Goal: Check status: Check status

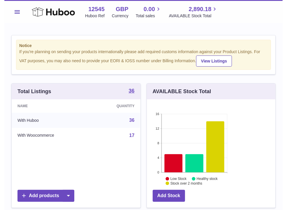
scroll to position [91, 133]
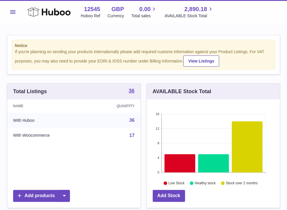
click at [11, 12] on span "Menu" at bounding box center [12, 12] width 5 height 4
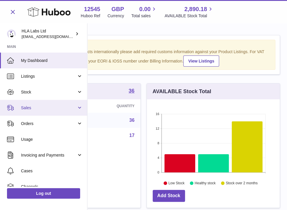
click at [35, 106] on span "Sales" at bounding box center [49, 108] width 56 height 6
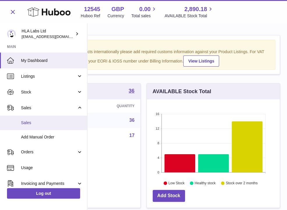
click at [36, 126] on link "Sales" at bounding box center [43, 123] width 87 height 14
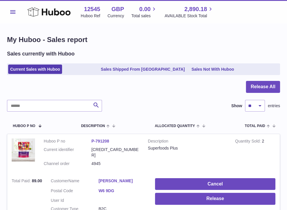
click at [11, 11] on span "Menu" at bounding box center [12, 12] width 5 height 4
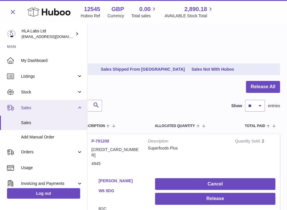
click at [28, 104] on link "Sales" at bounding box center [43, 108] width 87 height 16
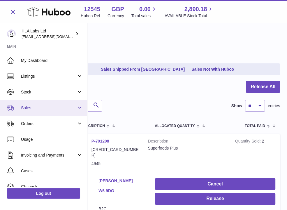
click at [28, 112] on link "Sales" at bounding box center [43, 108] width 87 height 16
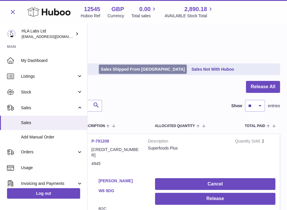
click at [111, 67] on link "Sales Shipped From [GEOGRAPHIC_DATA]" at bounding box center [143, 69] width 88 height 10
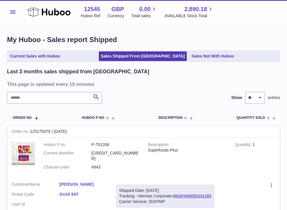
scroll to position [29, 0]
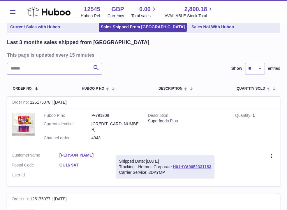
click at [32, 71] on input "text" at bounding box center [54, 69] width 95 height 12
click at [219, 123] on div "Superfoods Plus" at bounding box center [187, 121] width 78 height 6
click at [29, 67] on input "text" at bounding box center [54, 69] width 95 height 12
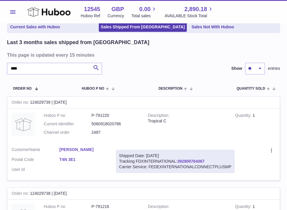
drag, startPoint x: 212, startPoint y: 158, endPoint x: 179, endPoint y: 160, distance: 33.0
click at [179, 160] on div "Shipped Date: [DATE] Tracking FDXINTERNATIONAL: 392800764067 Carrier Service: F…" at bounding box center [175, 161] width 119 height 23
copy link "392800764067"
click at [205, 92] on tr "Order No Huboo P no Description Quantity Sold Customer Tracking" at bounding box center [143, 88] width 273 height 16
click at [24, 68] on input "****" at bounding box center [54, 69] width 95 height 12
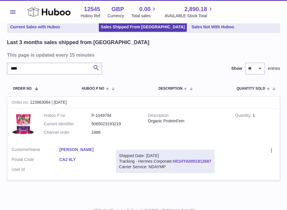
drag, startPoint x: 193, startPoint y: 159, endPoint x: 175, endPoint y: 161, distance: 17.6
click at [175, 161] on td "Shipped Date: [DATE] Tracking - Hermes Corporate: H01HYA0051812687 Carrier Serv…" at bounding box center [165, 161] width 107 height 38
click at [231, 130] on td "Quantity 1" at bounding box center [255, 125] width 49 height 34
click at [34, 66] on input "****" at bounding box center [54, 69] width 95 height 12
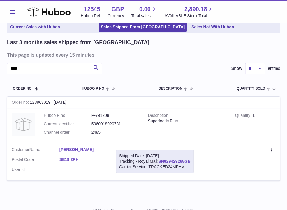
drag, startPoint x: 196, startPoint y: 160, endPoint x: 160, endPoint y: 160, distance: 35.9
click at [160, 160] on td "Shipped Date: [DATE] Tracking - Royal Mail: SN829429288GB Carrier Service: TRAC…" at bounding box center [155, 161] width 87 height 38
copy link "SN829429288GB"
drag, startPoint x: 191, startPoint y: 60, endPoint x: 123, endPoint y: 49, distance: 69.1
click at [191, 60] on div "Last 3 months sales shipped from [GEOGRAPHIC_DATA] This page is updated every 1…" at bounding box center [143, 113] width 273 height 149
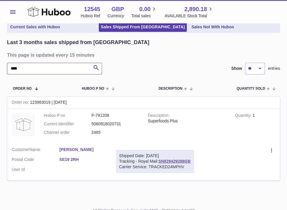
click at [30, 66] on input "****" at bounding box center [54, 69] width 95 height 12
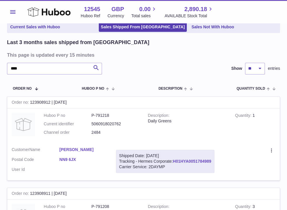
drag, startPoint x: 215, startPoint y: 158, endPoint x: 184, endPoint y: 162, distance: 31.2
click at [184, 162] on div "Shipped Date: [DATE] Tracking - Hermes Corporate: H01HYA0051784989 Carrier Serv…" at bounding box center [165, 161] width 99 height 23
drag, startPoint x: 184, startPoint y: 162, endPoint x: 186, endPoint y: 170, distance: 8.3
click at [186, 170] on div "Shipped Date: [DATE] Tracking - Hermes Corporate: H01HYA0051784989 Carrier Serv…" at bounding box center [165, 161] width 99 height 23
drag, startPoint x: 174, startPoint y: 159, endPoint x: 212, endPoint y: 161, distance: 38.3
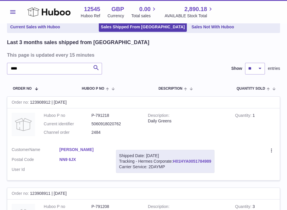
click at [212, 161] on div "Shipped Date: [DATE] Tracking - Hermes Corporate: H01HYA0051784989 Carrier Serv…" at bounding box center [165, 161] width 99 height 23
copy link "H01HYA0051784989"
click at [190, 120] on div "Daily Greens" at bounding box center [187, 121] width 78 height 6
click at [172, 57] on h3 "This page is updated every 15 minutes" at bounding box center [143, 55] width 272 height 6
click at [38, 70] on input "****" at bounding box center [54, 69] width 95 height 12
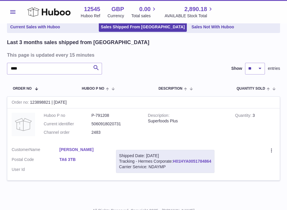
drag, startPoint x: 215, startPoint y: 160, endPoint x: 175, endPoint y: 162, distance: 40.6
click at [175, 162] on div "Shipped Date: [DATE] Tracking - Hermes Corporate: H01HYA0051784864 Carrier Serv…" at bounding box center [165, 161] width 99 height 23
copy link "H01HYA0051784864"
click at [183, 52] on h3 "This page is updated every 15 minutes" at bounding box center [143, 55] width 272 height 6
click at [44, 68] on input "****" at bounding box center [54, 69] width 95 height 12
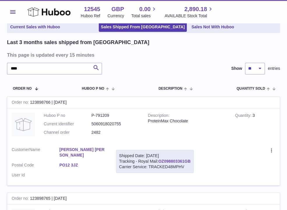
drag, startPoint x: 201, startPoint y: 160, endPoint x: 163, endPoint y: 162, distance: 37.7
click at [163, 162] on tr "Order no 123898766 | [DATE] Huboo P no P-791209 Current identifier 506091802075…" at bounding box center [143, 140] width 273 height 89
drag, startPoint x: 163, startPoint y: 162, endPoint x: 171, endPoint y: 178, distance: 18.3
click at [171, 178] on td "Shipped Date: [DATE] Tracking - Royal Mail: OZ098803361GB Carrier Service: TRAC…" at bounding box center [155, 163] width 87 height 43
click at [166, 142] on td "Description ProteinMax Chocolate" at bounding box center [187, 125] width 87 height 34
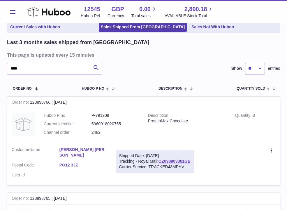
drag, startPoint x: 158, startPoint y: 160, endPoint x: 190, endPoint y: 165, distance: 32.7
click at [190, 165] on div "Shipped Date: [DATE] Tracking - Royal Mail: OZ098803361GB Carrier Service: TRAC…" at bounding box center [155, 161] width 78 height 23
drag, startPoint x: 190, startPoint y: 165, endPoint x: 190, endPoint y: 170, distance: 5.3
click at [190, 170] on div "Shipped Date: [DATE] Tracking - Royal Mail: OZ098803361GB Carrier Service: TRAC…" at bounding box center [155, 161] width 78 height 23
click at [181, 173] on td "Shipped Date: [DATE] Tracking - Royal Mail: OZ098803361GB Carrier Service: TRAC…" at bounding box center [155, 163] width 87 height 43
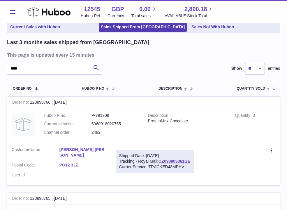
click at [188, 185] on tbody "Order no 123898766 | [DATE] Huboo P no P-791209 Current identifier 506091802075…" at bounding box center [143, 191] width 273 height 191
drag, startPoint x: 159, startPoint y: 160, endPoint x: 194, endPoint y: 162, distance: 34.8
click at [194, 162] on div "Shipped Date: [DATE] Tracking - Royal Mail: OZ098803361GB Carrier Service: TRAC…" at bounding box center [155, 161] width 78 height 23
copy link "OZ098803361GB"
click at [217, 141] on td "Description ProteinMax Chocolate" at bounding box center [187, 125] width 87 height 34
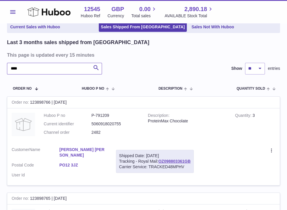
click at [29, 71] on input "****" at bounding box center [54, 69] width 95 height 12
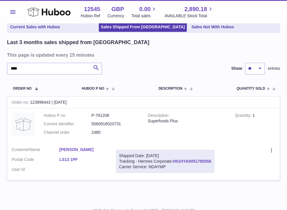
drag, startPoint x: 223, startPoint y: 166, endPoint x: 194, endPoint y: 162, distance: 29.1
click at [223, 166] on td "Create a ticket Duplicate Order" at bounding box center [249, 161] width 61 height 38
drag, startPoint x: 174, startPoint y: 160, endPoint x: 216, endPoint y: 163, distance: 42.2
click at [215, 163] on div "Shipped Date: [DATE] Tracking - Hermes Corporate: H01HYA0051785056 Carrier Serv…" at bounding box center [165, 161] width 99 height 23
copy link "H01HYA0051785056"
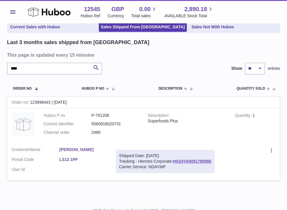
drag, startPoint x: 197, startPoint y: 62, endPoint x: 124, endPoint y: 62, distance: 73.0
click at [197, 62] on div "Last 3 months sales shipped from [GEOGRAPHIC_DATA] This page is updated every 1…" at bounding box center [143, 113] width 273 height 149
click at [33, 69] on input "****" at bounding box center [54, 69] width 95 height 12
drag, startPoint x: 214, startPoint y: 161, endPoint x: 175, endPoint y: 161, distance: 39.4
click at [175, 161] on div "Shipped Date: [DATE] Tracking - Hermes Corporate: H01HYA0051784650 Carrier Serv…" at bounding box center [165, 161] width 99 height 23
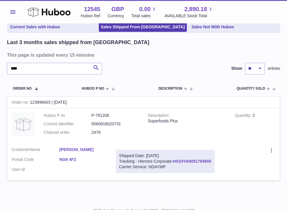
copy link "H01HYA0051784650"
click at [243, 128] on td "Quantity 2" at bounding box center [255, 125] width 49 height 34
drag, startPoint x: 203, startPoint y: 125, endPoint x: 161, endPoint y: 105, distance: 46.6
click at [203, 125] on td "Description Superfoods Plus" at bounding box center [187, 125] width 87 height 34
click at [30, 70] on input "****" at bounding box center [54, 69] width 95 height 12
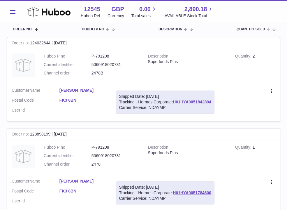
scroll to position [88, 0]
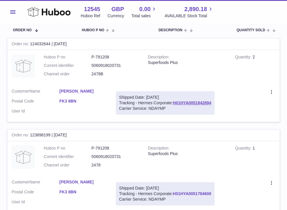
drag, startPoint x: 214, startPoint y: 193, endPoint x: 175, endPoint y: 193, distance: 38.8
click at [175, 193] on div "Shipped Date: [DATE] Tracking - Hermes Corporate: H01HYA0051784600 Carrier Serv…" at bounding box center [165, 193] width 99 height 23
copy link "H01HYA0051784600"
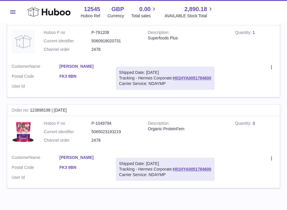
scroll to position [204, 0]
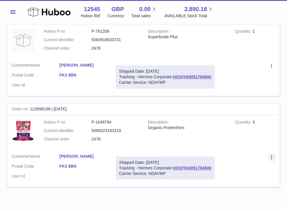
click at [273, 156] on icon at bounding box center [272, 158] width 7 height 6
click at [81, 198] on div "My Huboo - Sales report Shipped Current Sales with Huboo Sales Shipped From [GE…" at bounding box center [143, 12] width 287 height 386
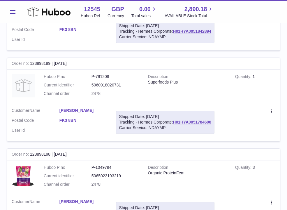
scroll to position [146, 0]
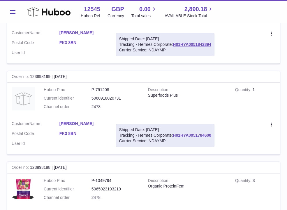
drag, startPoint x: 214, startPoint y: 135, endPoint x: 175, endPoint y: 137, distance: 39.1
click at [175, 137] on div "Shipped Date: [DATE] Tracking - Hermes Corporate: H01HYA0051784600 Carrier Serv…" at bounding box center [165, 135] width 99 height 23
copy link "H01HYA0051784600"
click at [210, 102] on td "Description Superfoods Plus" at bounding box center [187, 100] width 87 height 34
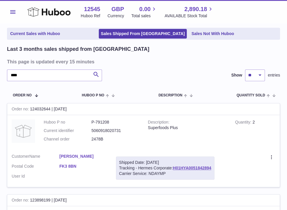
scroll to position [0, 0]
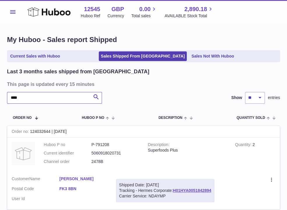
click at [27, 100] on input "****" at bounding box center [54, 98] width 95 height 12
click at [174, 189] on link "H01HYA0051784648" at bounding box center [192, 190] width 39 height 5
drag, startPoint x: 173, startPoint y: 189, endPoint x: 213, endPoint y: 191, distance: 40.0
click at [213, 191] on div "Shipped Date: [DATE] Tracking - Hermes Corporate: H01HYA0051784648 Carrier Serv…" at bounding box center [165, 190] width 99 height 23
copy div "H01HYA0051784648"
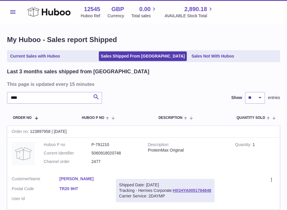
click at [148, 160] on td "Description ProteinMax Original" at bounding box center [187, 154] width 87 height 34
click at [165, 90] on div "Last 3 months sales shipped from [GEOGRAPHIC_DATA] This page is updated every 1…" at bounding box center [143, 142] width 273 height 149
click at [26, 98] on input "****" at bounding box center [54, 98] width 95 height 12
drag, startPoint x: 174, startPoint y: 190, endPoint x: 212, endPoint y: 191, distance: 38.2
click at [212, 191] on div "Shipped Date: [DATE] Tracking - Hermes Corporate: H01HYA0051784597 Carrier Serv…" at bounding box center [165, 190] width 99 height 23
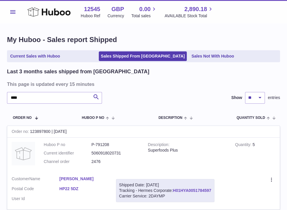
drag, startPoint x: 212, startPoint y: 191, endPoint x: 208, endPoint y: 189, distance: 4.7
drag, startPoint x: 189, startPoint y: 86, endPoint x: 166, endPoint y: 87, distance: 23.1
click at [189, 86] on h3 "This page is updated every 15 minutes" at bounding box center [143, 84] width 272 height 6
click at [54, 98] on input "****" at bounding box center [54, 98] width 95 height 12
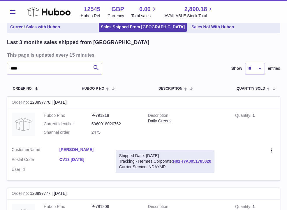
drag, startPoint x: 173, startPoint y: 159, endPoint x: 218, endPoint y: 163, distance: 44.9
click at [218, 163] on td "Shipped Date: [DATE] Tracking - Hermes Corporate: H01HYA0051785020 Carrier Serv…" at bounding box center [165, 161] width 107 height 38
drag, startPoint x: 218, startPoint y: 163, endPoint x: 191, endPoint y: 161, distance: 26.3
drag, startPoint x: 179, startPoint y: 54, endPoint x: 115, endPoint y: 79, distance: 68.7
click at [179, 54] on h3 "This page is updated every 15 minutes" at bounding box center [143, 55] width 272 height 6
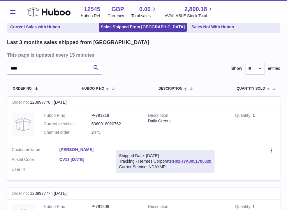
click at [39, 67] on input "****" at bounding box center [54, 69] width 95 height 12
drag, startPoint x: 174, startPoint y: 159, endPoint x: 217, endPoint y: 163, distance: 43.4
click at [217, 163] on td "Shipped Date: [DATE] Tracking - Hermes Corporate: H01HYA0051797289 Carrier Serv…" at bounding box center [165, 161] width 107 height 38
drag, startPoint x: 217, startPoint y: 163, endPoint x: 201, endPoint y: 158, distance: 16.5
drag, startPoint x: 201, startPoint y: 158, endPoint x: 196, endPoint y: 182, distance: 24.5
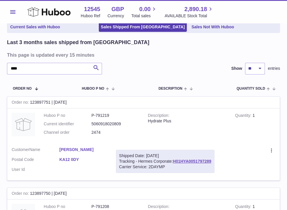
click at [196, 182] on tbody "Order no 123897751 | [DATE] Huboo P no P-791219 Current identifier 506091802080…" at bounding box center [143, 187] width 273 height 182
drag, startPoint x: 173, startPoint y: 161, endPoint x: 212, endPoint y: 162, distance: 39.1
click at [212, 162] on div "Shipped Date: [DATE] Tracking - Hermes Corporate: H01HYA0051797289 Carrier Serv…" at bounding box center [165, 161] width 99 height 23
drag, startPoint x: 212, startPoint y: 162, endPoint x: 197, endPoint y: 160, distance: 15.6
click at [186, 63] on div "**** Search Show ** ** ** entries" at bounding box center [143, 69] width 273 height 12
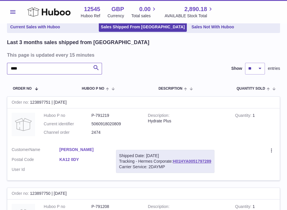
click at [34, 68] on input "****" at bounding box center [54, 69] width 95 height 12
drag, startPoint x: 173, startPoint y: 159, endPoint x: 212, endPoint y: 164, distance: 39.9
click at [212, 164] on div "Shipped Date: [DATE] Tracking - Hermes Corporate: H01HYA0051812752 Carrier Serv…" at bounding box center [165, 161] width 99 height 23
drag, startPoint x: 212, startPoint y: 164, endPoint x: 209, endPoint y: 163, distance: 3.3
click at [167, 67] on div "**** Search Show ** ** ** entries" at bounding box center [143, 69] width 273 height 12
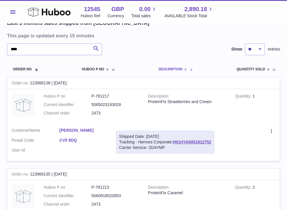
scroll to position [88, 0]
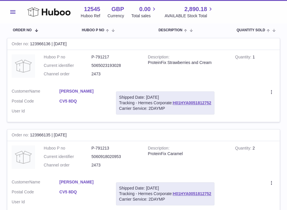
click at [248, 87] on td "Create a ticket Duplicate Order" at bounding box center [249, 103] width 61 height 38
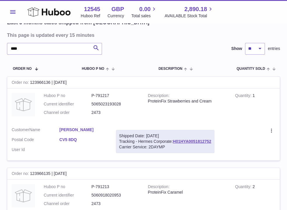
scroll to position [0, 0]
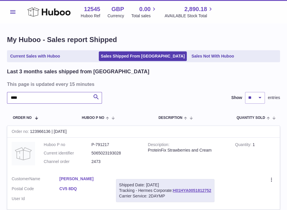
click at [37, 95] on input "****" at bounding box center [54, 98] width 95 height 12
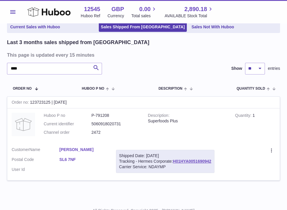
drag, startPoint x: 173, startPoint y: 160, endPoint x: 214, endPoint y: 162, distance: 41.5
click at [214, 162] on div "Shipped Date: [DATE] Tracking - Hermes Corporate: H01HYA0051690942 Carrier Serv…" at bounding box center [165, 161] width 99 height 23
click at [212, 122] on div "Superfoods Plus" at bounding box center [187, 121] width 78 height 6
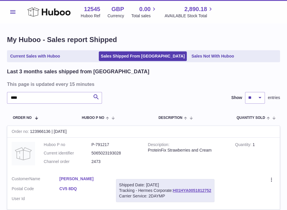
drag, startPoint x: 186, startPoint y: 85, endPoint x: 151, endPoint y: 73, distance: 36.5
click at [186, 85] on h3 "This page is updated every 15 minutes" at bounding box center [143, 84] width 272 height 6
click at [27, 98] on input "****" at bounding box center [54, 98] width 95 height 12
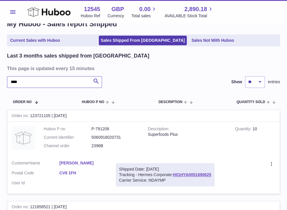
scroll to position [29, 0]
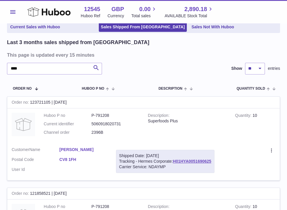
drag, startPoint x: 173, startPoint y: 161, endPoint x: 214, endPoint y: 162, distance: 41.2
click at [214, 162] on div "Shipped Date: [DATE] Tracking - Hermes Corporate: H01HYA0051690625 Carrier Serv…" at bounding box center [165, 161] width 99 height 23
drag, startPoint x: 214, startPoint y: 162, endPoint x: 207, endPoint y: 160, distance: 7.7
click at [204, 61] on div "Last 3 months sales shipped from [GEOGRAPHIC_DATA] This page is updated every 1…" at bounding box center [143, 158] width 273 height 239
click at [48, 67] on input "****" at bounding box center [54, 69] width 95 height 12
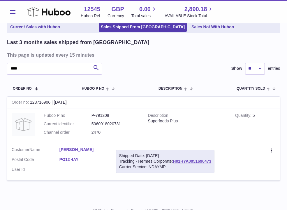
drag, startPoint x: 174, startPoint y: 161, endPoint x: 212, endPoint y: 164, distance: 38.3
click at [212, 164] on div "Shipped Date: [DATE] Tracking - Hermes Corporate: H01HYA0051690473 Carrier Serv…" at bounding box center [165, 161] width 99 height 23
click at [248, 167] on td "Create a ticket Duplicate Order" at bounding box center [249, 161] width 61 height 38
drag, startPoint x: 192, startPoint y: 67, endPoint x: 179, endPoint y: 68, distance: 12.9
click at [192, 67] on div "**** Search Show ** ** ** entries" at bounding box center [143, 69] width 273 height 12
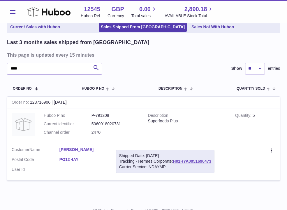
click at [33, 67] on input "****" at bounding box center [54, 69] width 95 height 12
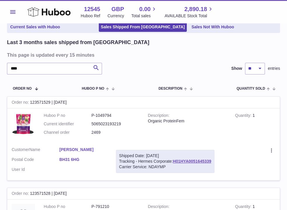
drag, startPoint x: 174, startPoint y: 160, endPoint x: 213, endPoint y: 162, distance: 39.5
click at [213, 162] on div "Shipped Date: [DATE] Tracking - Hermes Corporate: H01HYA0051645339 Carrier Serv…" at bounding box center [165, 161] width 99 height 23
click at [192, 125] on td "Description Organic ProteinFem" at bounding box center [187, 125] width 87 height 34
click at [23, 67] on input "****" at bounding box center [54, 69] width 95 height 12
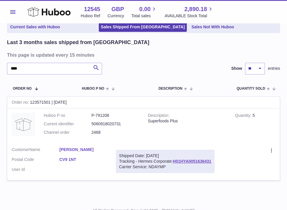
drag, startPoint x: 177, startPoint y: 169, endPoint x: 173, endPoint y: 158, distance: 11.8
click at [176, 166] on div "Carrier Service: NDAYMP" at bounding box center [165, 167] width 92 height 6
click at [173, 158] on div "Shipped Date: [DATE] Tracking - Hermes Corporate: H01HYA0051636431 Carrier Serv…" at bounding box center [165, 161] width 99 height 23
drag, startPoint x: 174, startPoint y: 158, endPoint x: 216, endPoint y: 161, distance: 42.1
click at [215, 161] on div "Shipped Date: [DATE] Tracking - Hermes Corporate: H01HYA0051636431 Carrier Serv…" at bounding box center [165, 161] width 99 height 23
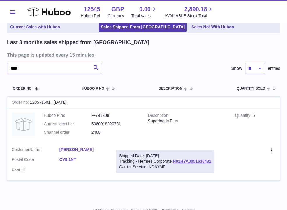
drag, startPoint x: 187, startPoint y: 53, endPoint x: 175, endPoint y: 56, distance: 13.1
click at [187, 53] on h3 "This page is updated every 15 minutes" at bounding box center [143, 55] width 272 height 6
click at [66, 69] on input "****" at bounding box center [54, 69] width 95 height 12
drag, startPoint x: 214, startPoint y: 127, endPoint x: 197, endPoint y: 146, distance: 26.0
click at [214, 127] on td "Description ProteinMax Original" at bounding box center [187, 125] width 87 height 34
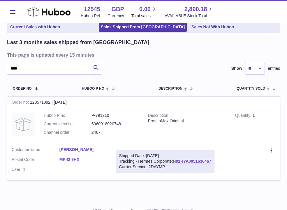
drag, startPoint x: 172, startPoint y: 159, endPoint x: 218, endPoint y: 162, distance: 45.9
click at [218, 162] on td "Shipped Date: [DATE] Tracking - Hermes Corporate: H01HYA0051636467 Carrier Serv…" at bounding box center [165, 161] width 107 height 38
drag, startPoint x: 218, startPoint y: 162, endPoint x: 219, endPoint y: 174, distance: 12.0
click at [219, 173] on td "Shipped Date: [DATE] Tracking - Hermes Corporate: H01HYA0051636467 Carrier Serv…" at bounding box center [165, 161] width 107 height 38
drag, startPoint x: 173, startPoint y: 160, endPoint x: 211, endPoint y: 161, distance: 38.0
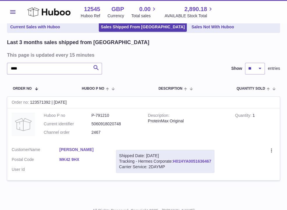
click at [211, 161] on div "Shipped Date: [DATE] Tracking - Hermes Corporate: H01HYA0051636467 Carrier Serv…" at bounding box center [165, 161] width 99 height 23
click at [191, 57] on h3 "This page is updated every 15 minutes" at bounding box center [143, 55] width 272 height 6
click at [57, 70] on input "****" at bounding box center [54, 69] width 95 height 12
drag, startPoint x: 173, startPoint y: 160, endPoint x: 212, endPoint y: 163, distance: 39.2
click at [212, 163] on div "Shipped Date: [DATE] Tracking - Hermes Corporate: H01HYA0051612188 Carrier Serv…" at bounding box center [165, 161] width 99 height 23
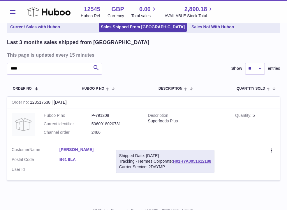
click at [185, 62] on div "Last 3 months sales shipped from [GEOGRAPHIC_DATA] This page is updated every 1…" at bounding box center [143, 113] width 273 height 149
click at [27, 69] on input "****" at bounding box center [54, 69] width 95 height 12
drag, startPoint x: 173, startPoint y: 161, endPoint x: 212, endPoint y: 163, distance: 39.4
click at [212, 163] on div "Shipped Date: [DATE] Tracking - Hermes Corporate: H01HYA0051613647 Carrier Serv…" at bounding box center [165, 161] width 99 height 23
click at [193, 59] on div "Last 3 months sales shipped from [GEOGRAPHIC_DATA] This page is updated every 1…" at bounding box center [143, 113] width 273 height 149
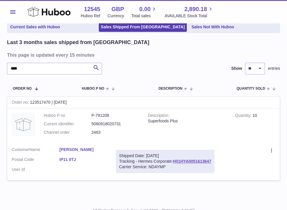
drag, startPoint x: 178, startPoint y: 52, endPoint x: 128, endPoint y: 49, distance: 49.7
click at [178, 52] on h3 "This page is updated every 15 minutes" at bounding box center [143, 55] width 272 height 6
click at [47, 69] on input "****" at bounding box center [54, 69] width 95 height 12
drag, startPoint x: 174, startPoint y: 161, endPoint x: 212, endPoint y: 162, distance: 38.8
click at [212, 162] on div "Shipped Date: [DATE] Tracking - Hermes Corporate: H01HYA0051613510 Carrier Serv…" at bounding box center [165, 161] width 99 height 23
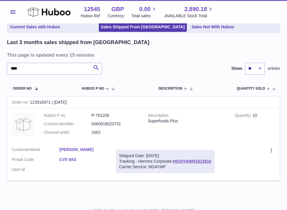
drag, startPoint x: 191, startPoint y: 57, endPoint x: 113, endPoint y: 52, distance: 77.5
click at [191, 57] on h3 "This page is updated every 15 minutes" at bounding box center [143, 55] width 272 height 6
click at [28, 69] on input "****" at bounding box center [54, 69] width 95 height 12
drag, startPoint x: 173, startPoint y: 162, endPoint x: 212, endPoint y: 161, distance: 39.1
click at [212, 161] on div "Shipped Date: [DATE] Tracking - Hermes Corporate: H01HYA0051613508 Carrier Serv…" at bounding box center [165, 161] width 99 height 23
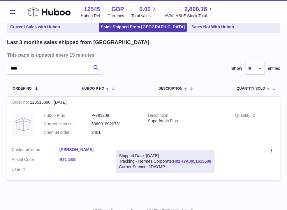
click at [165, 63] on div "**** Search Show ** ** ** entries" at bounding box center [143, 69] width 273 height 12
click at [48, 67] on input "****" at bounding box center [54, 69] width 95 height 12
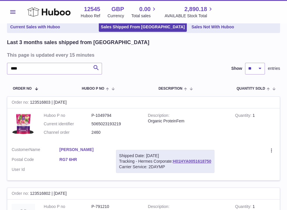
click at [198, 130] on td "Description Organic ProteinFem" at bounding box center [187, 125] width 87 height 34
drag, startPoint x: 173, startPoint y: 161, endPoint x: 213, endPoint y: 163, distance: 39.7
click at [213, 163] on div "Shipped Date: [DATE] Tracking - Hermes Corporate: H01HYA0051618750 Carrier Serv…" at bounding box center [165, 161] width 99 height 23
click at [193, 63] on div "**** Search Show ** ** ** entries" at bounding box center [143, 69] width 273 height 12
click at [53, 69] on input "****" at bounding box center [54, 69] width 95 height 12
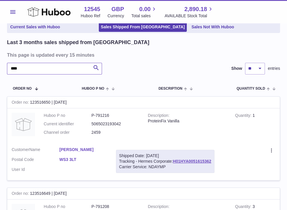
type input "****"
click at [153, 69] on div "**** Search Show ** ** ** entries" at bounding box center [143, 69] width 273 height 12
